Goal: Information Seeking & Learning: Learn about a topic

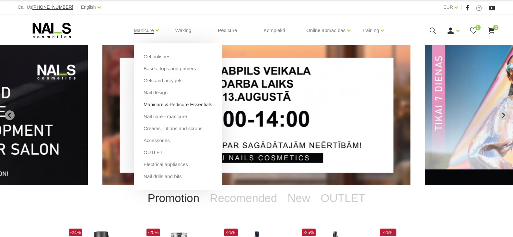
click at [153, 106] on link "Manicure & Pedicure Essentials" at bounding box center [177, 104] width 69 height 7
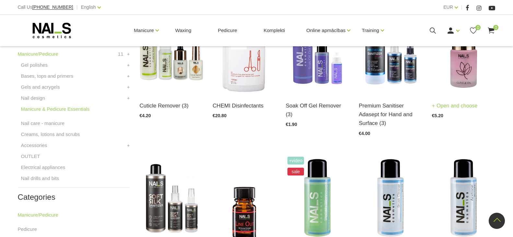
scroll to position [194, 0]
click at [450, 106] on link "Open and choose" at bounding box center [455, 105] width 46 height 9
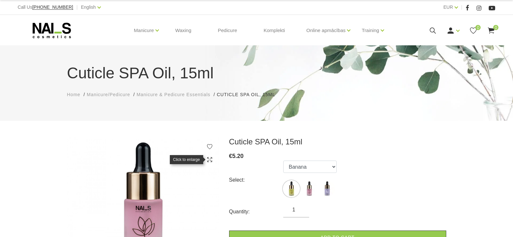
click at [209, 159] on use at bounding box center [209, 159] width 5 height 5
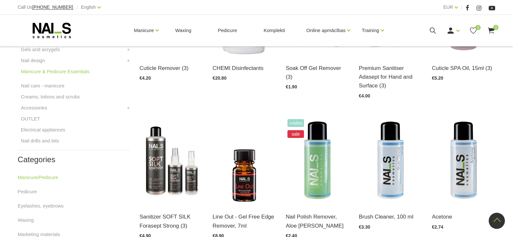
scroll to position [226, 0]
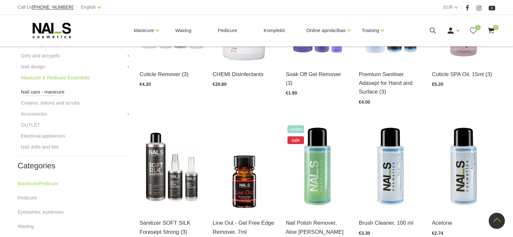
click at [31, 91] on link "Nail care - manicure" at bounding box center [42, 92] width 43 height 8
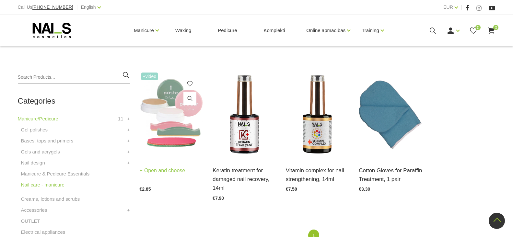
scroll to position [130, 0]
click at [153, 173] on link "Open and choose" at bounding box center [163, 170] width 46 height 9
click at [157, 172] on link "Open and choose" at bounding box center [163, 170] width 46 height 9
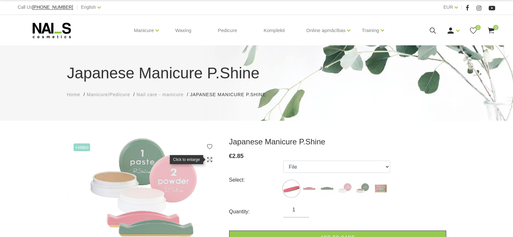
click at [207, 159] on icon at bounding box center [209, 159] width 6 height 6
